Goal: Task Accomplishment & Management: Use online tool/utility

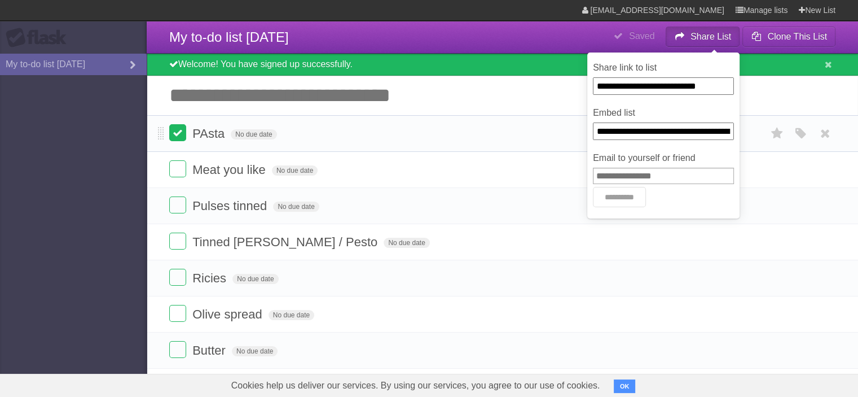
click at [178, 139] on label at bounding box center [177, 132] width 17 height 17
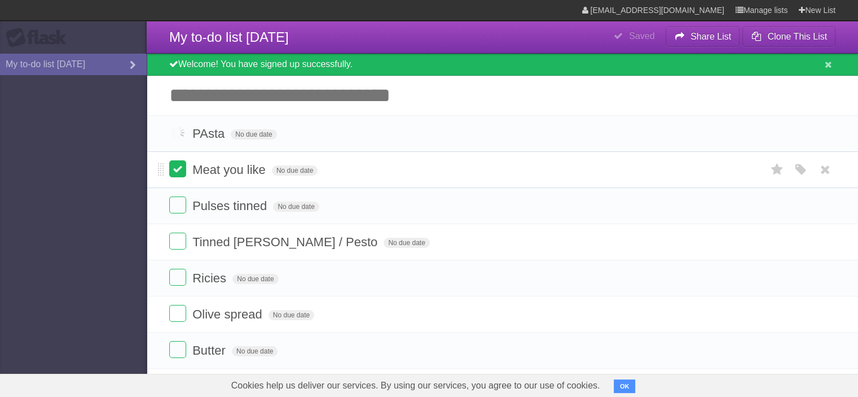
click at [180, 174] on label at bounding box center [177, 168] width 17 height 17
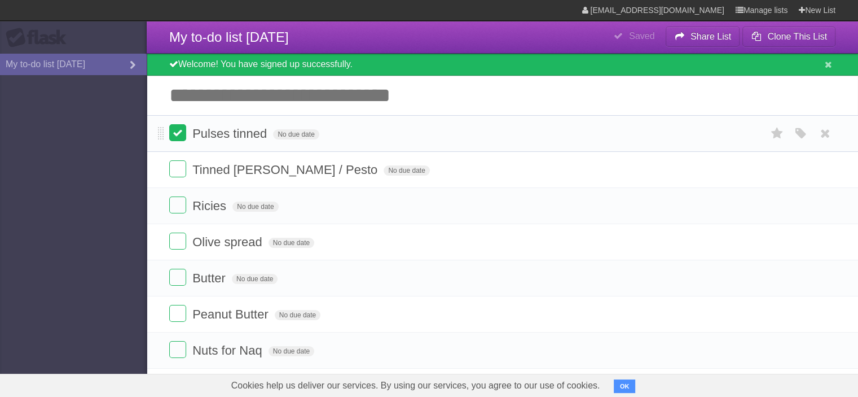
click at [177, 169] on label at bounding box center [177, 168] width 17 height 17
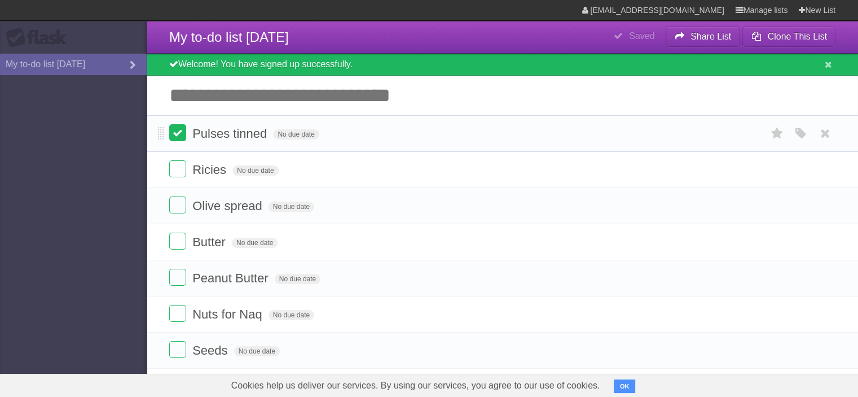
click at [182, 135] on label at bounding box center [177, 132] width 17 height 17
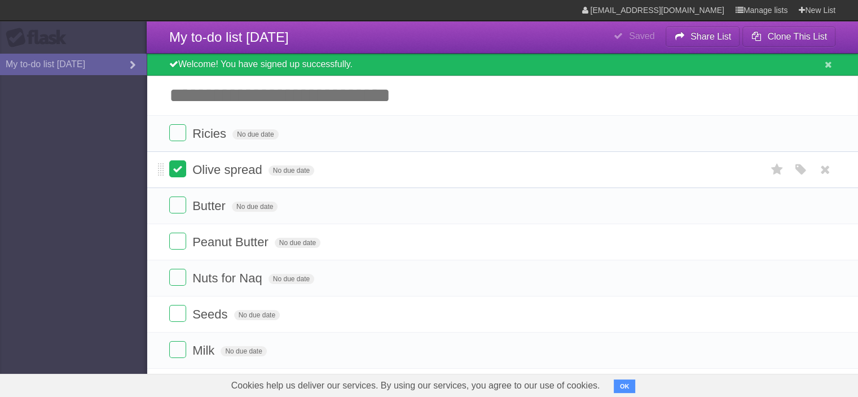
click at [174, 171] on label at bounding box center [177, 168] width 17 height 17
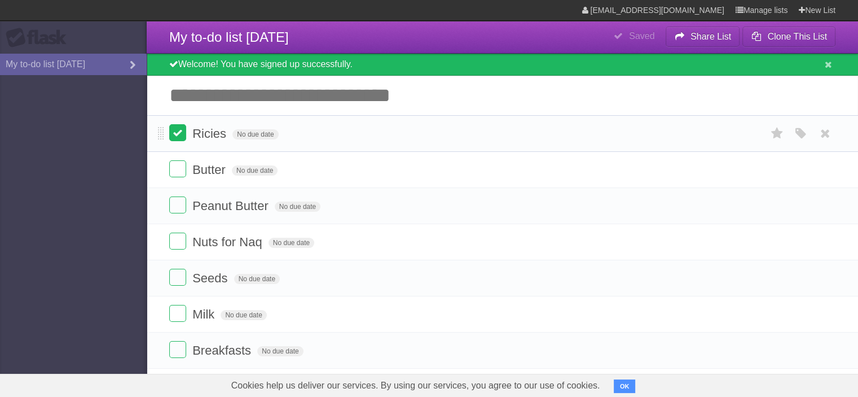
click at [180, 133] on label at bounding box center [177, 132] width 17 height 17
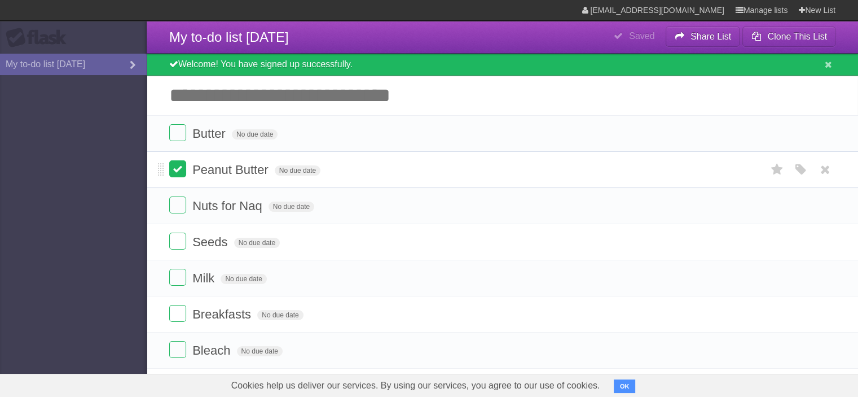
click at [180, 172] on label at bounding box center [177, 168] width 17 height 17
click at [176, 202] on label at bounding box center [177, 204] width 17 height 17
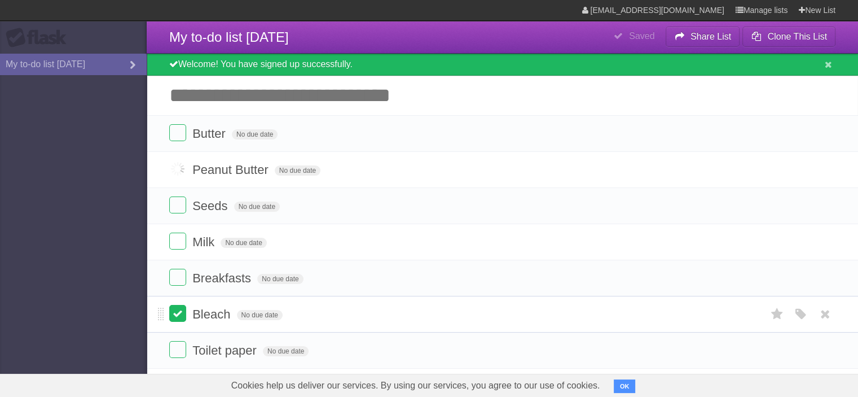
click at [180, 314] on label at bounding box center [177, 313] width 17 height 17
click at [180, 281] on label at bounding box center [177, 276] width 17 height 17
click at [182, 309] on label at bounding box center [177, 313] width 17 height 17
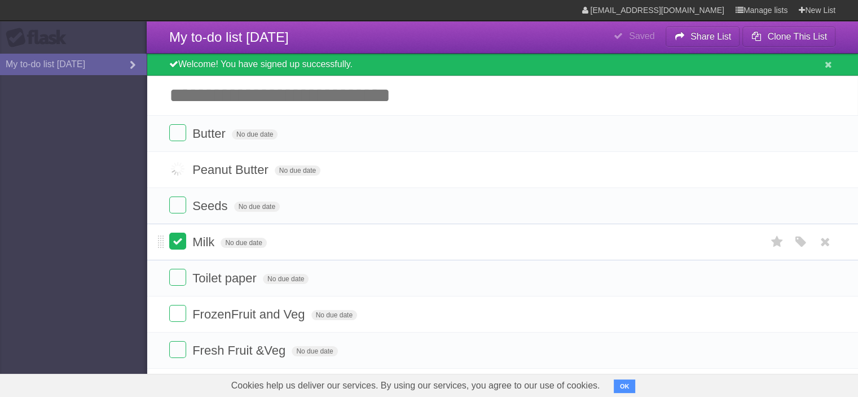
click at [180, 241] on label at bounding box center [177, 240] width 17 height 17
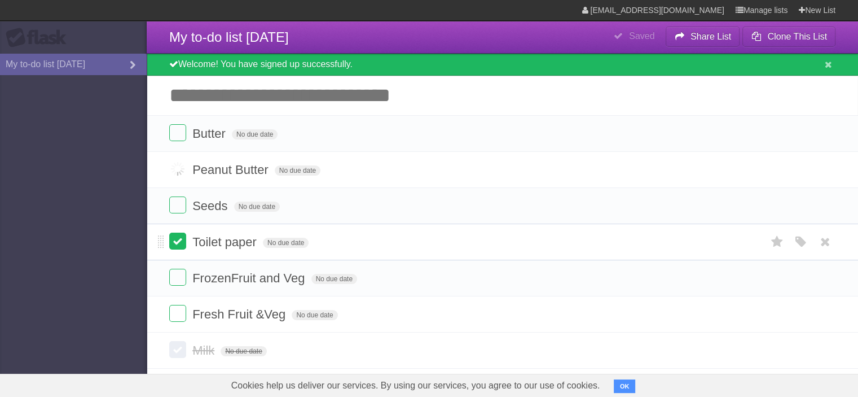
click at [178, 248] on label at bounding box center [177, 240] width 17 height 17
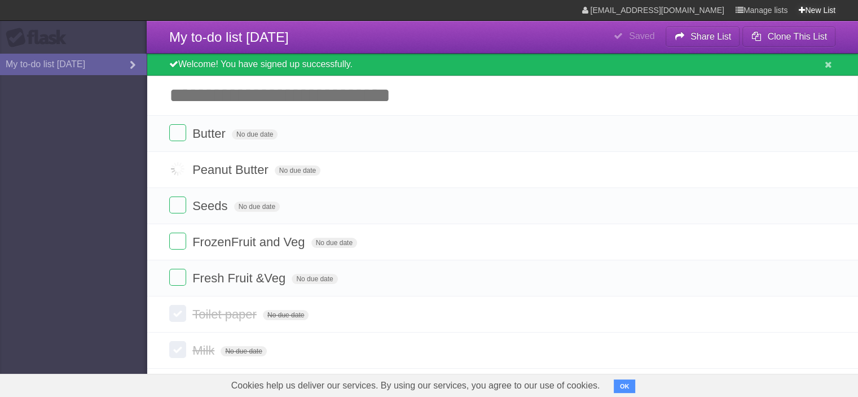
click at [799, 11] on icon at bounding box center [802, 10] width 6 height 9
